Goal: Check status

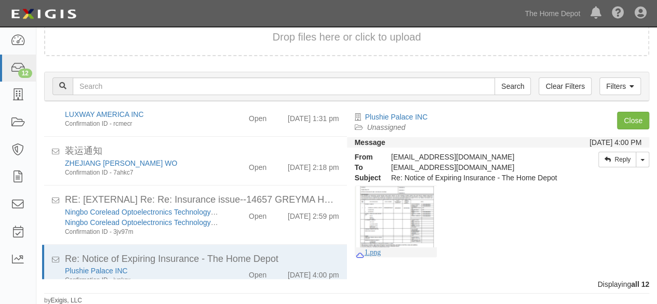
scroll to position [448, 0]
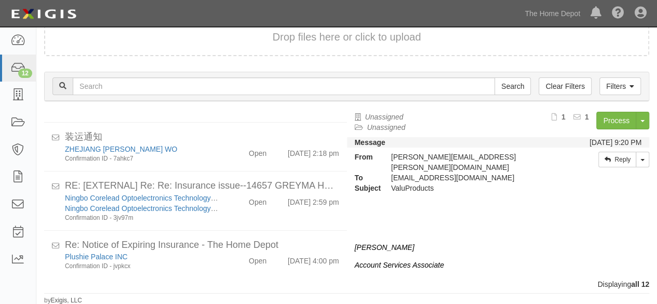
scroll to position [448, 0]
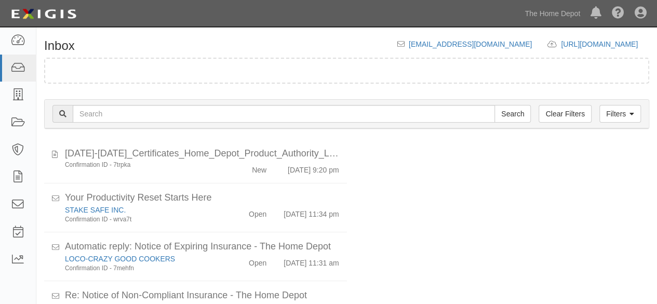
scroll to position [39, 0]
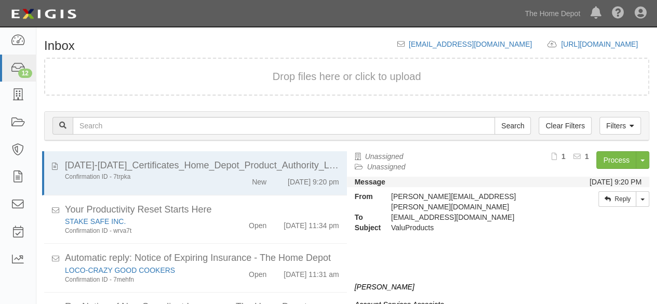
scroll to position [39, 0]
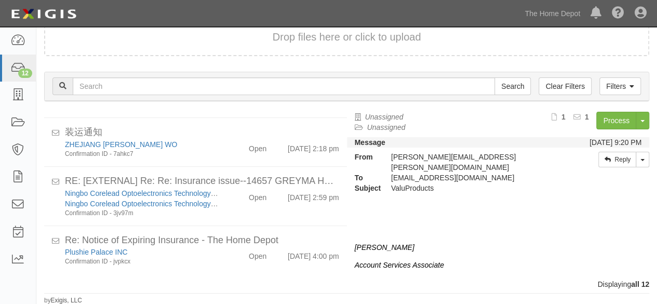
scroll to position [448, 0]
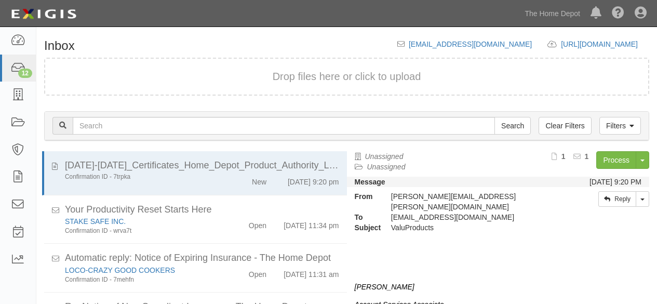
scroll to position [39, 0]
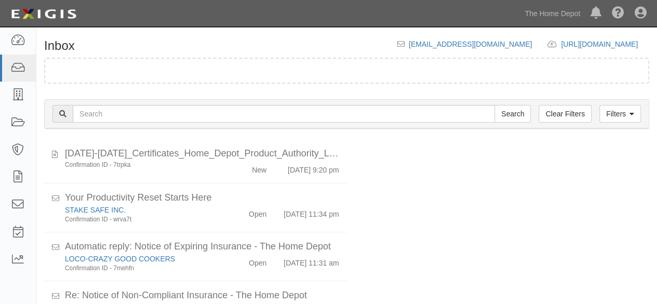
scroll to position [39, 0]
